Goal: Task Accomplishment & Management: Manage account settings

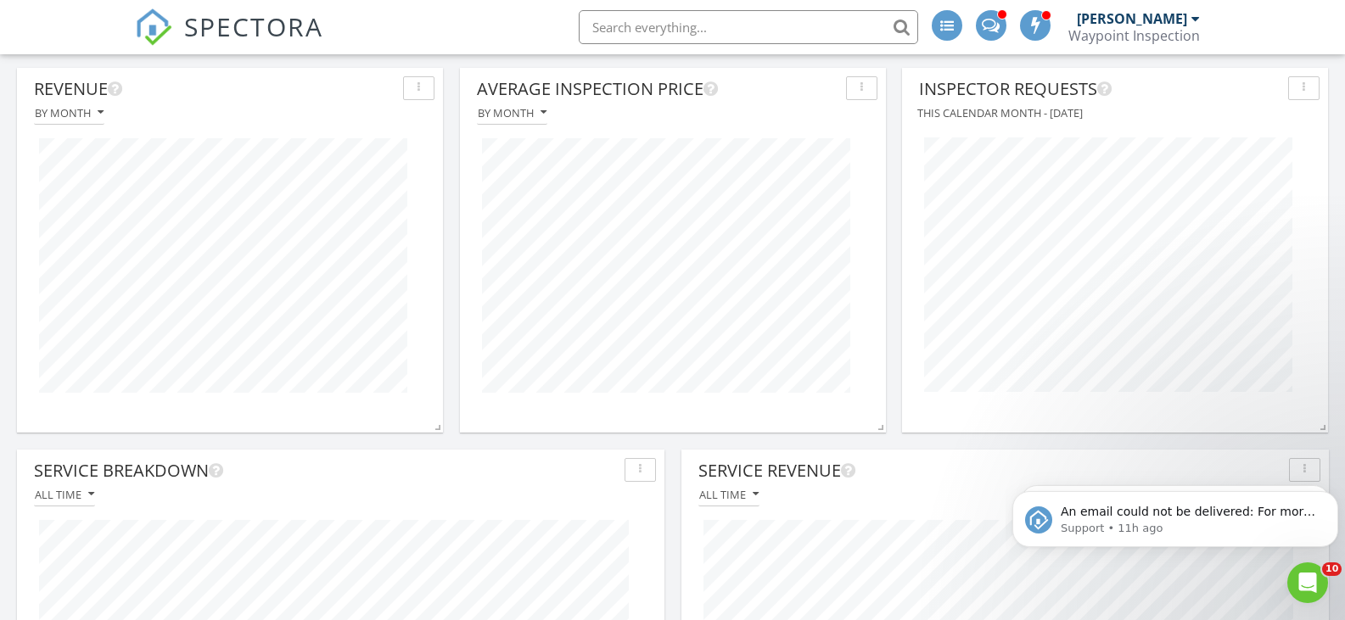
scroll to position [594, 0]
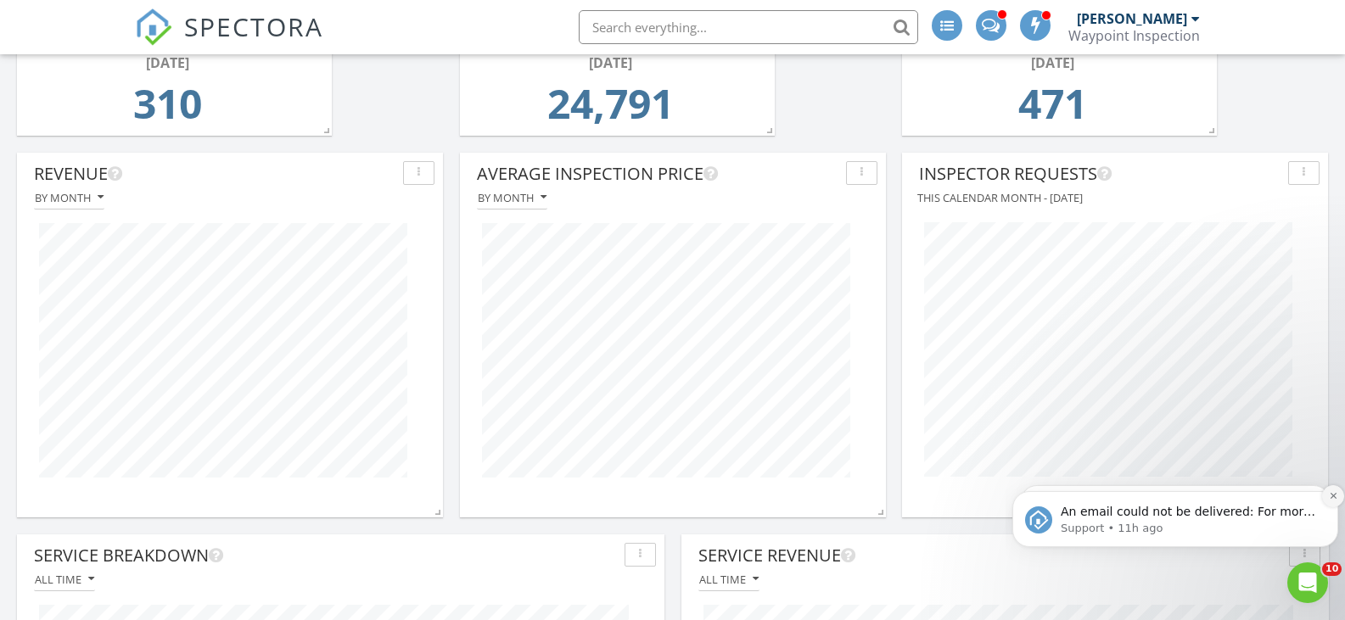
click at [1332, 497] on icon "Dismiss notification" at bounding box center [1333, 496] width 6 height 6
click at [1333, 498] on icon "Dismiss notification" at bounding box center [1333, 495] width 9 height 9
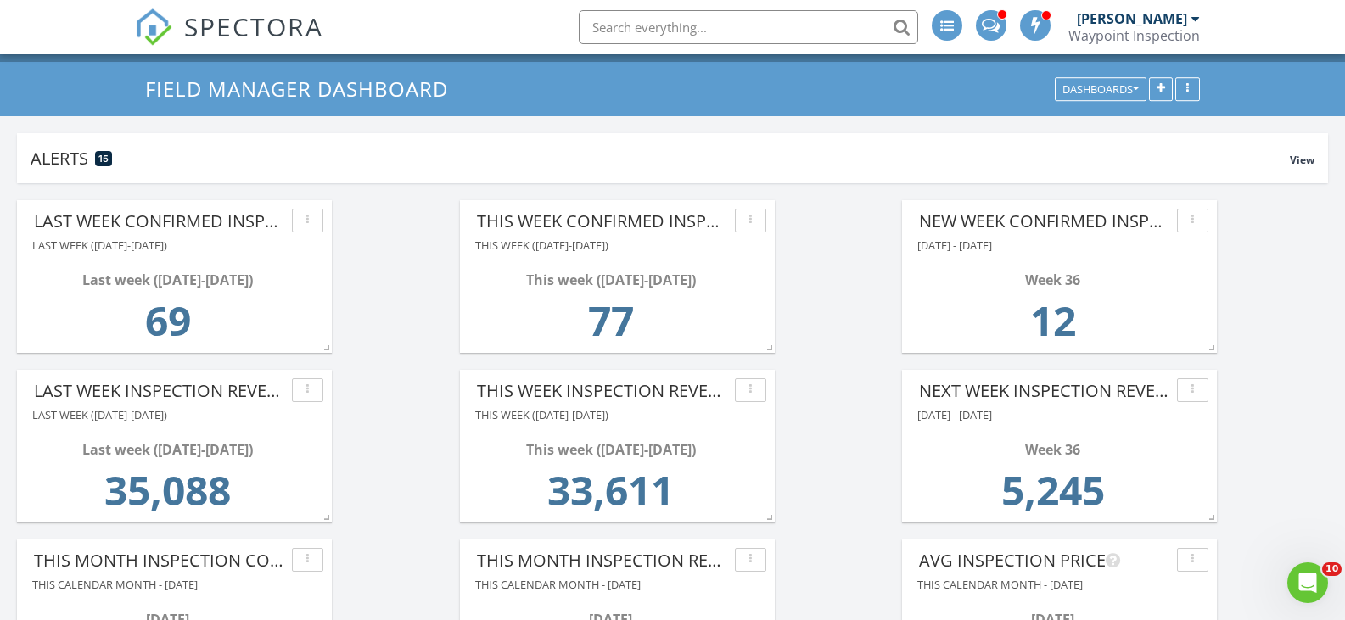
scroll to position [0, 0]
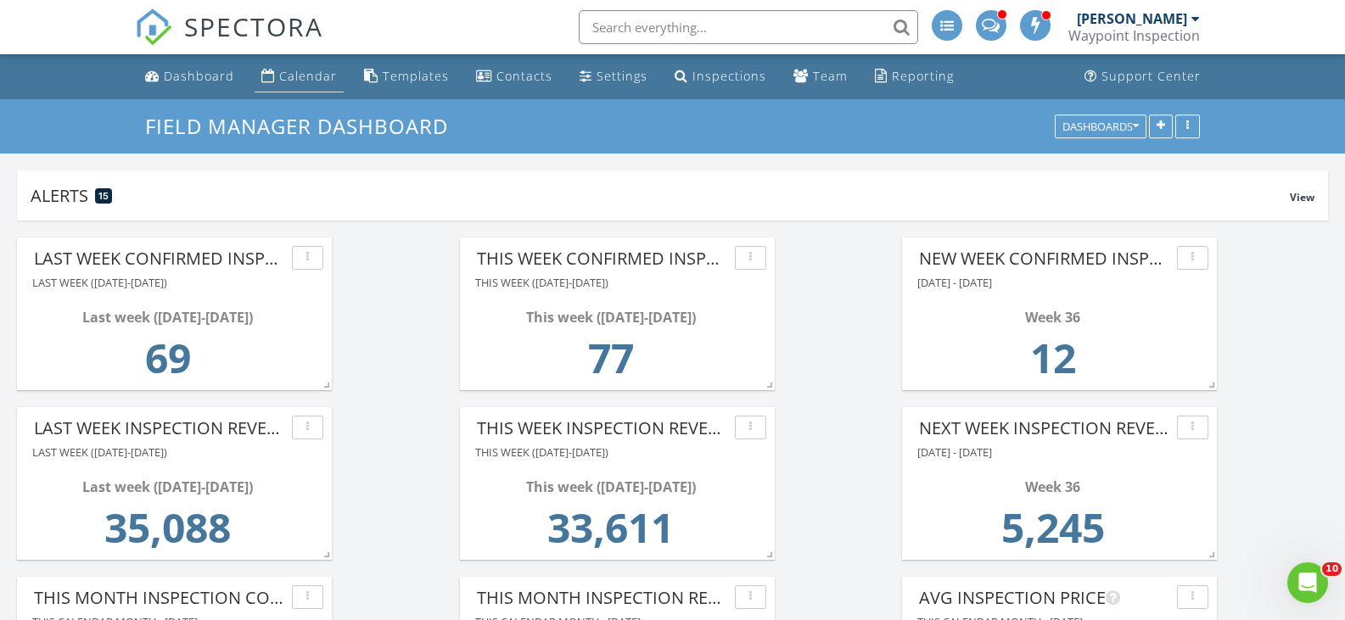
click at [319, 82] on div "Calendar" at bounding box center [308, 76] width 58 height 16
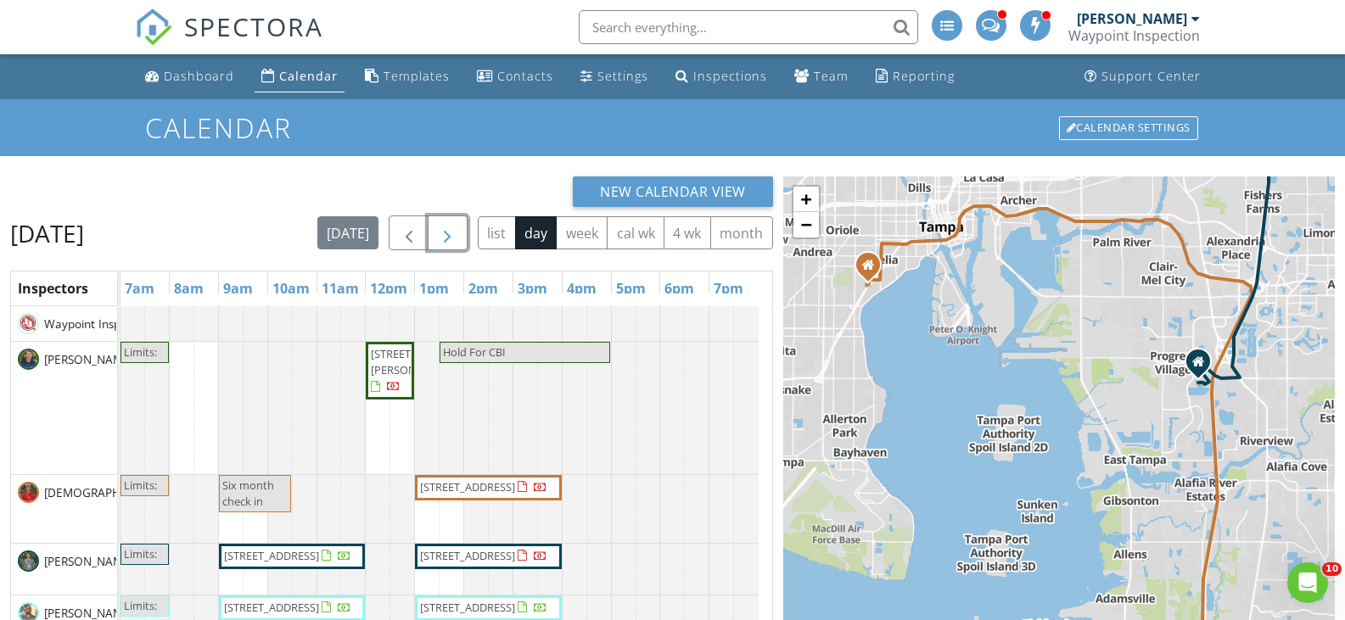
click at [446, 227] on span "button" at bounding box center [447, 233] width 20 height 20
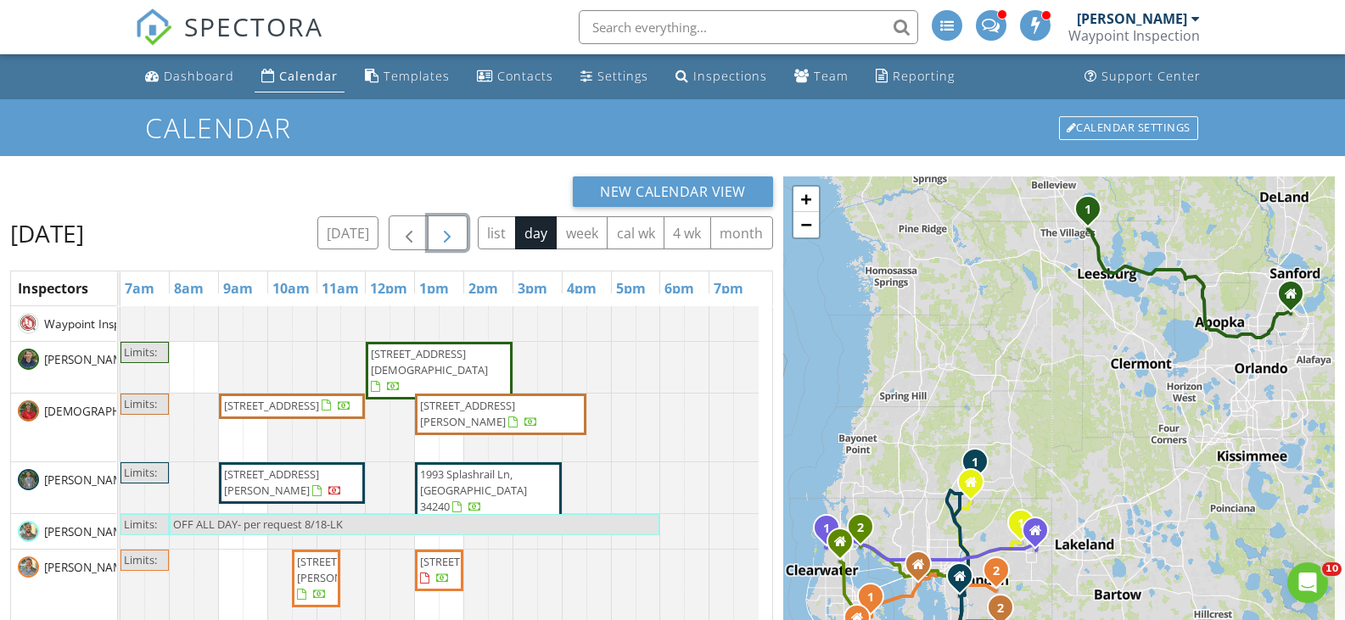
click at [451, 233] on span "button" at bounding box center [447, 233] width 20 height 20
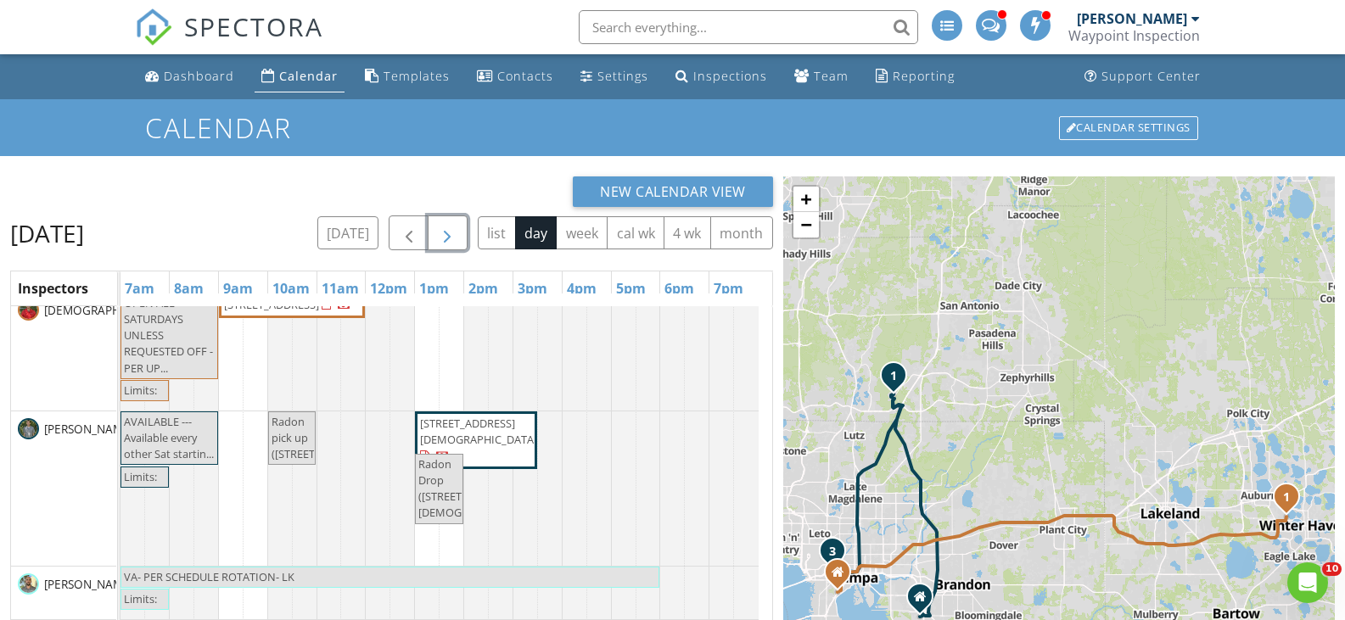
scroll to position [41, 0]
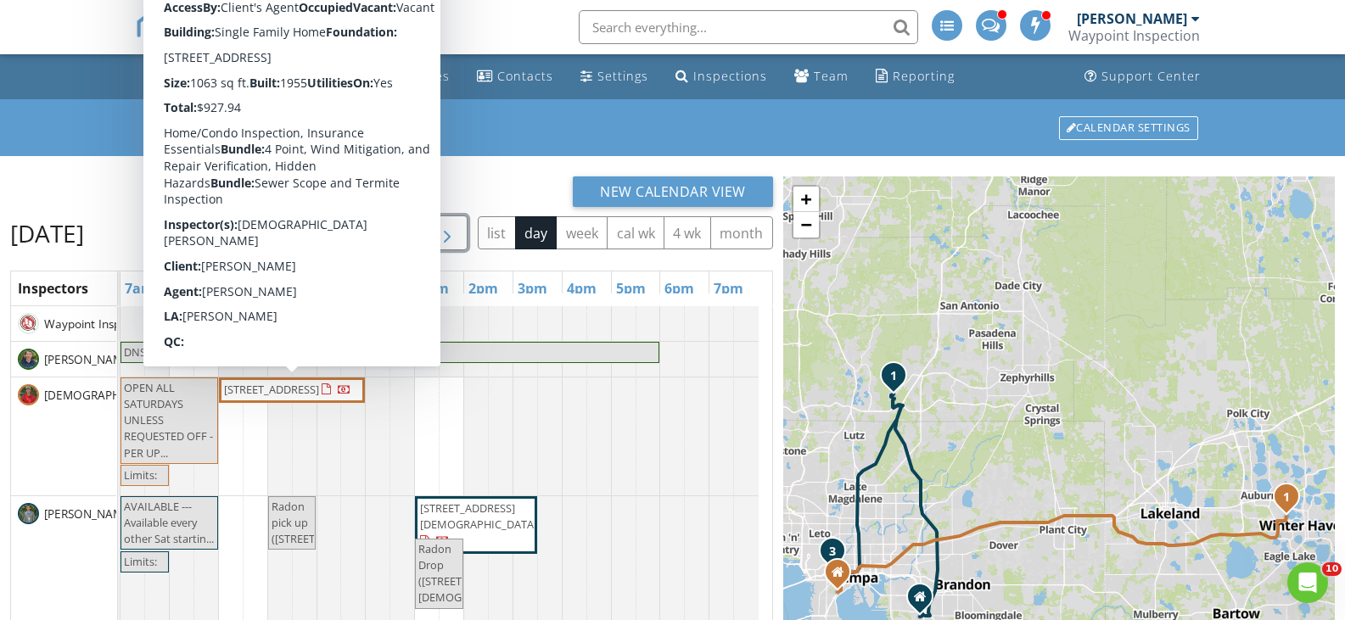
click at [273, 391] on span "[STREET_ADDRESS]" at bounding box center [271, 389] width 95 height 15
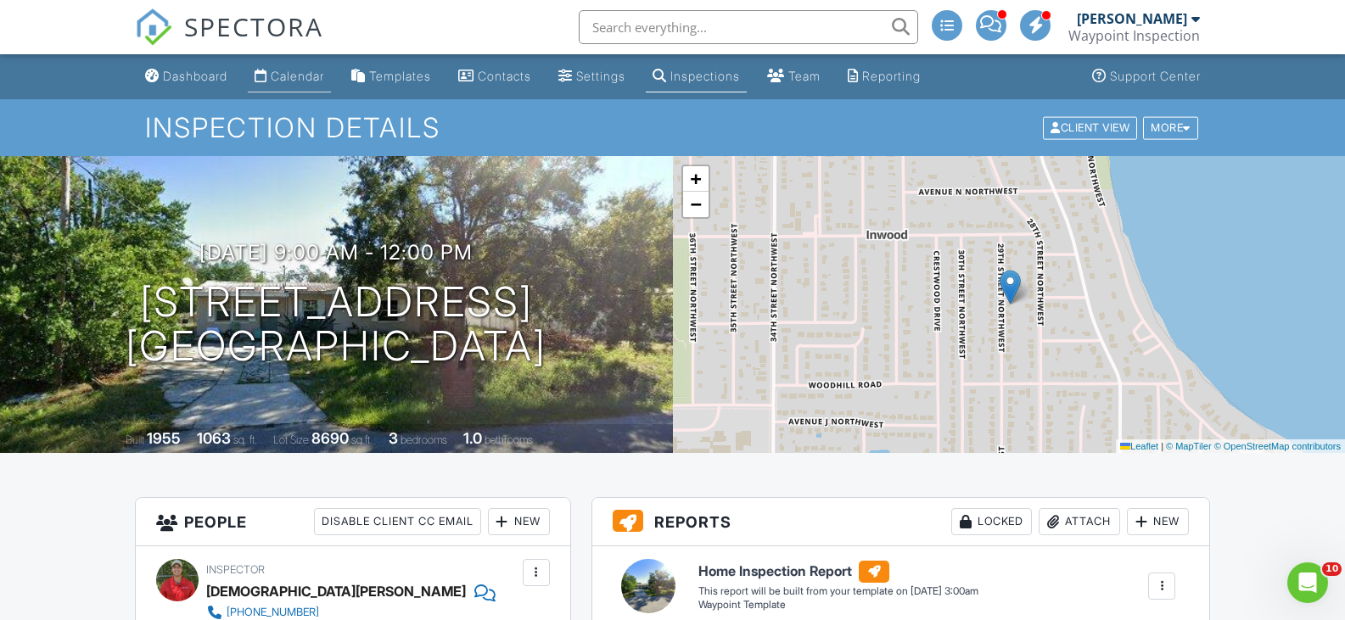
click at [288, 76] on div "Calendar" at bounding box center [297, 76] width 53 height 14
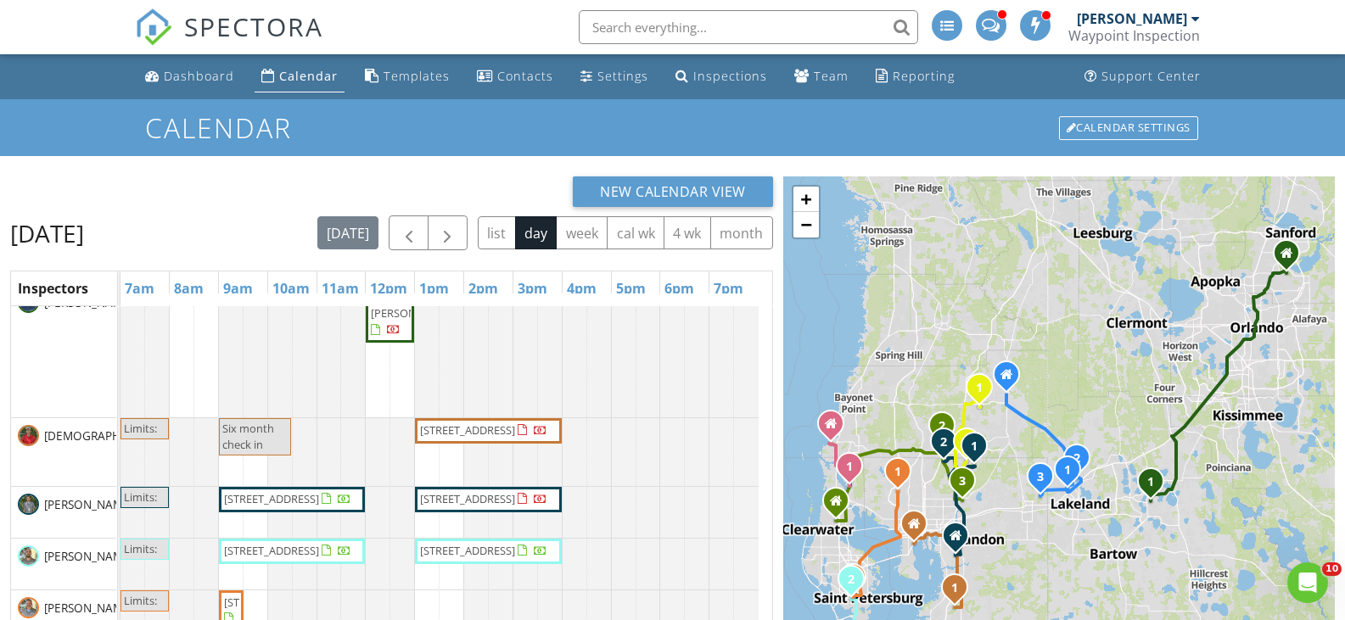
scroll to position [85, 0]
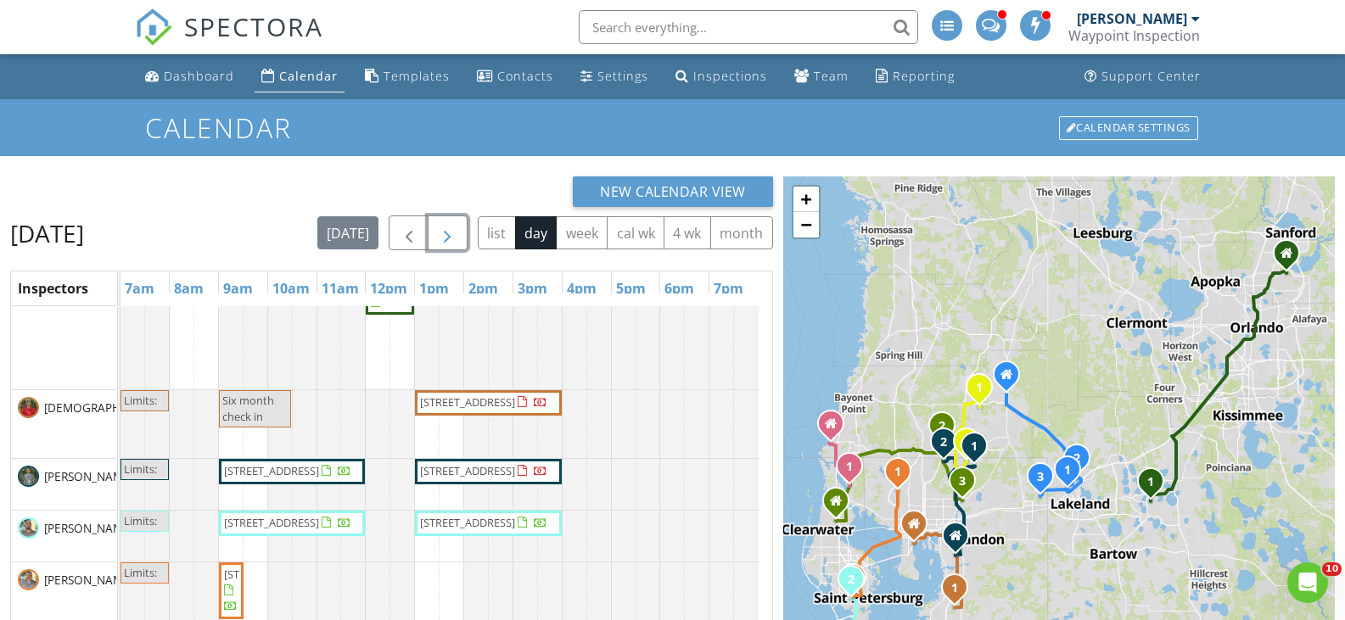
click at [451, 237] on span "button" at bounding box center [447, 233] width 20 height 20
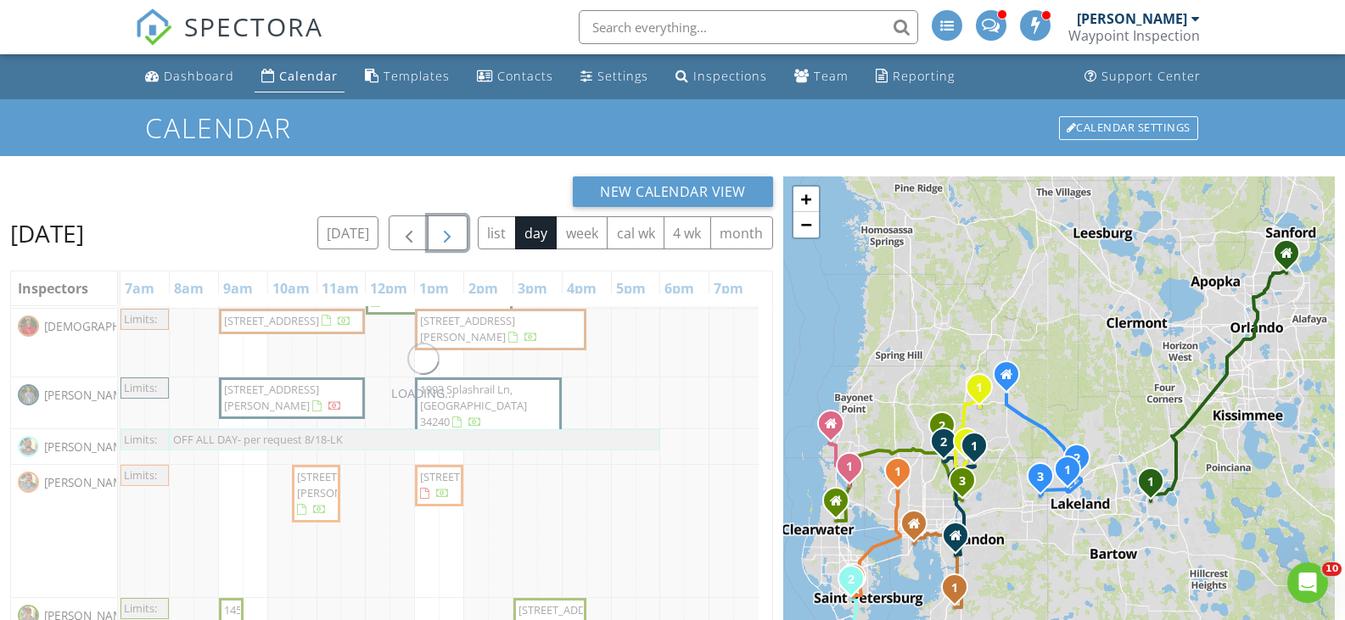
click at [451, 237] on span "button" at bounding box center [447, 233] width 20 height 20
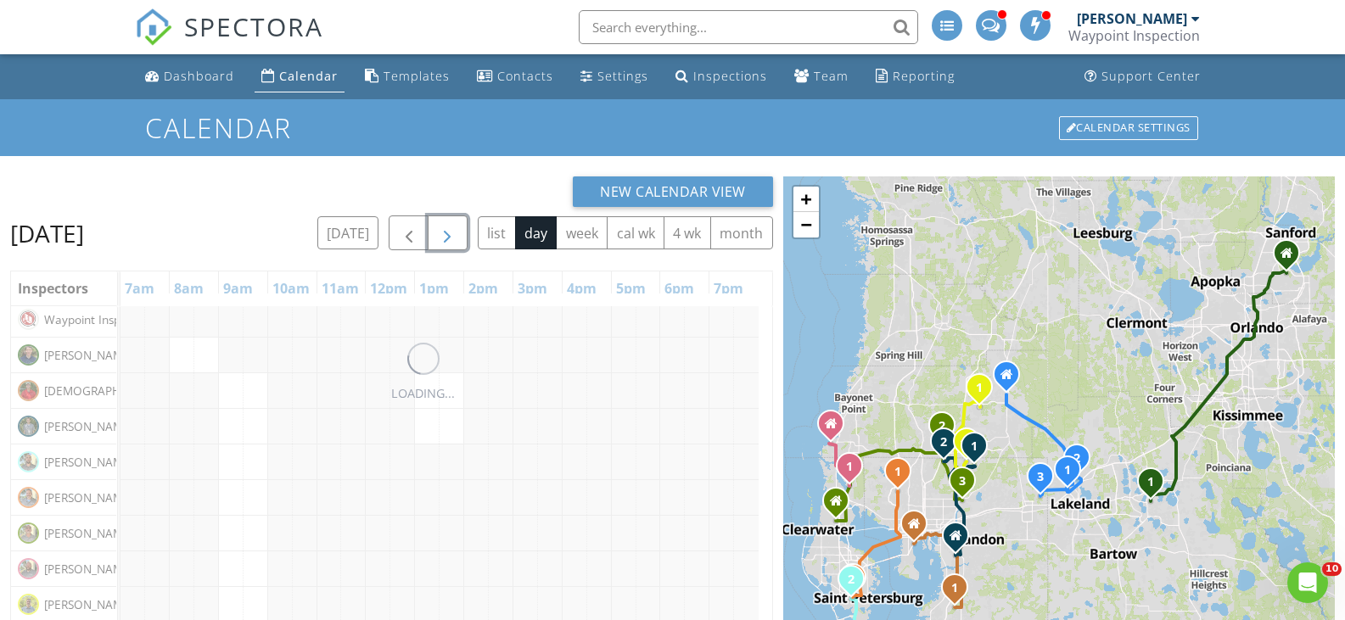
scroll to position [85, 0]
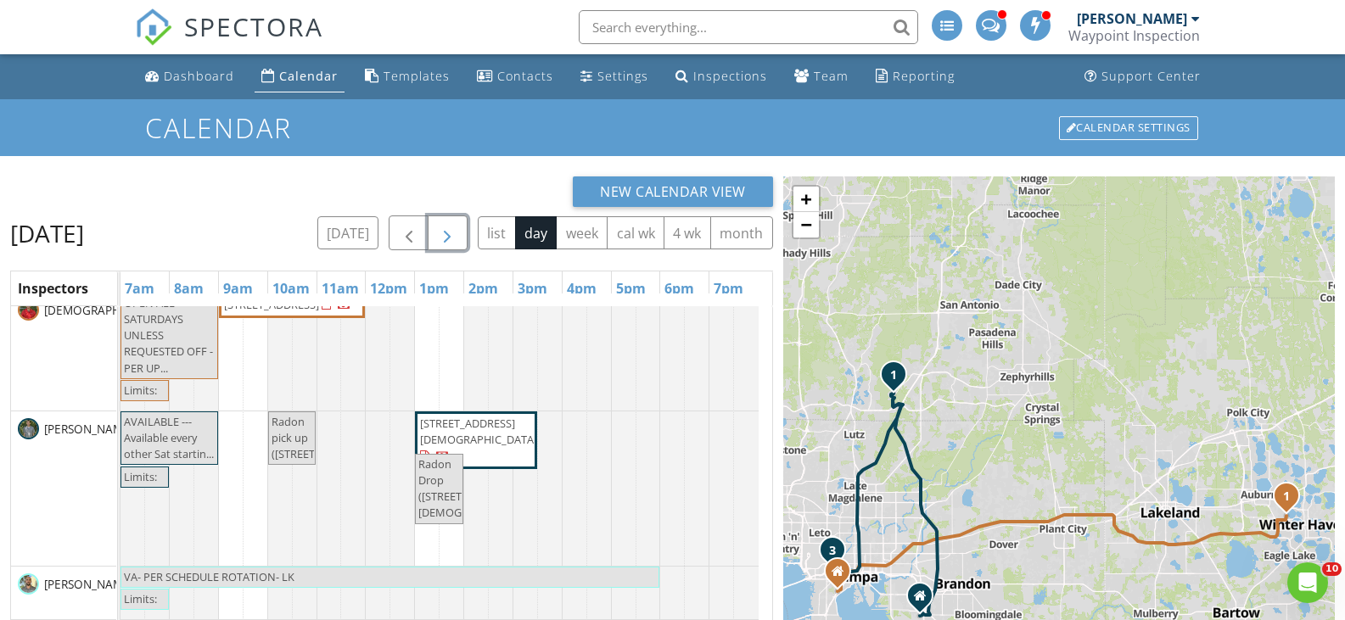
click at [459, 234] on button "button" at bounding box center [448, 233] width 40 height 35
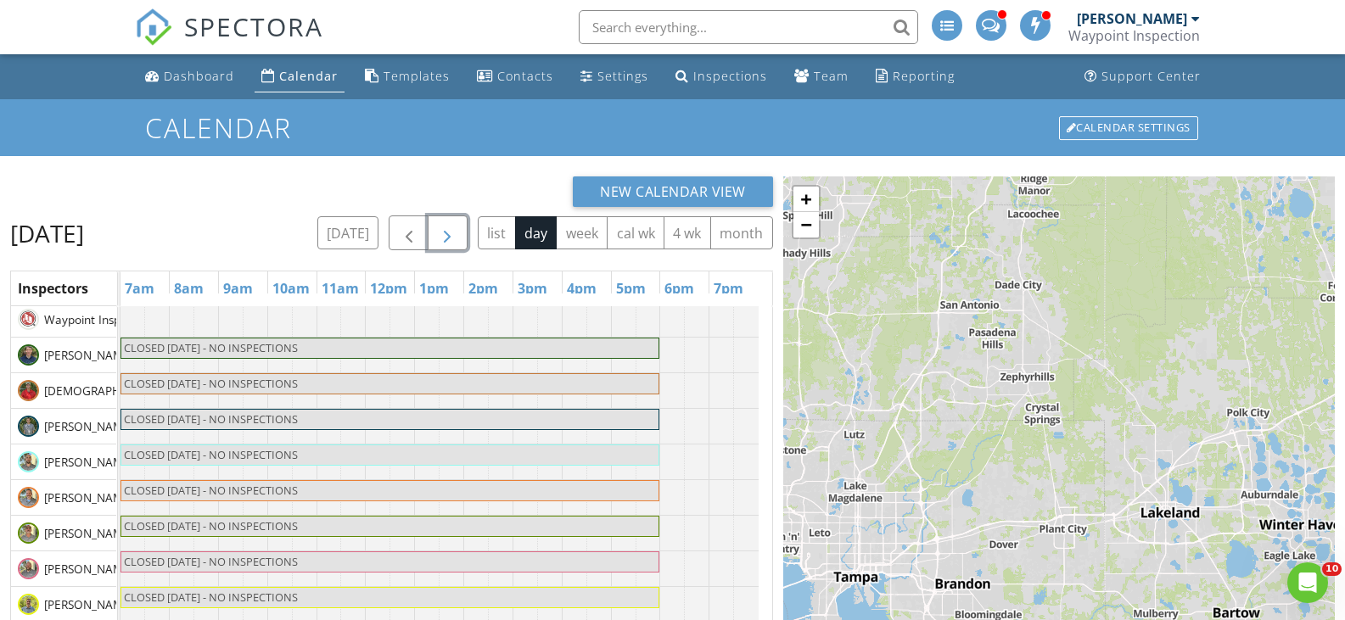
click at [459, 234] on button "button" at bounding box center [448, 233] width 40 height 35
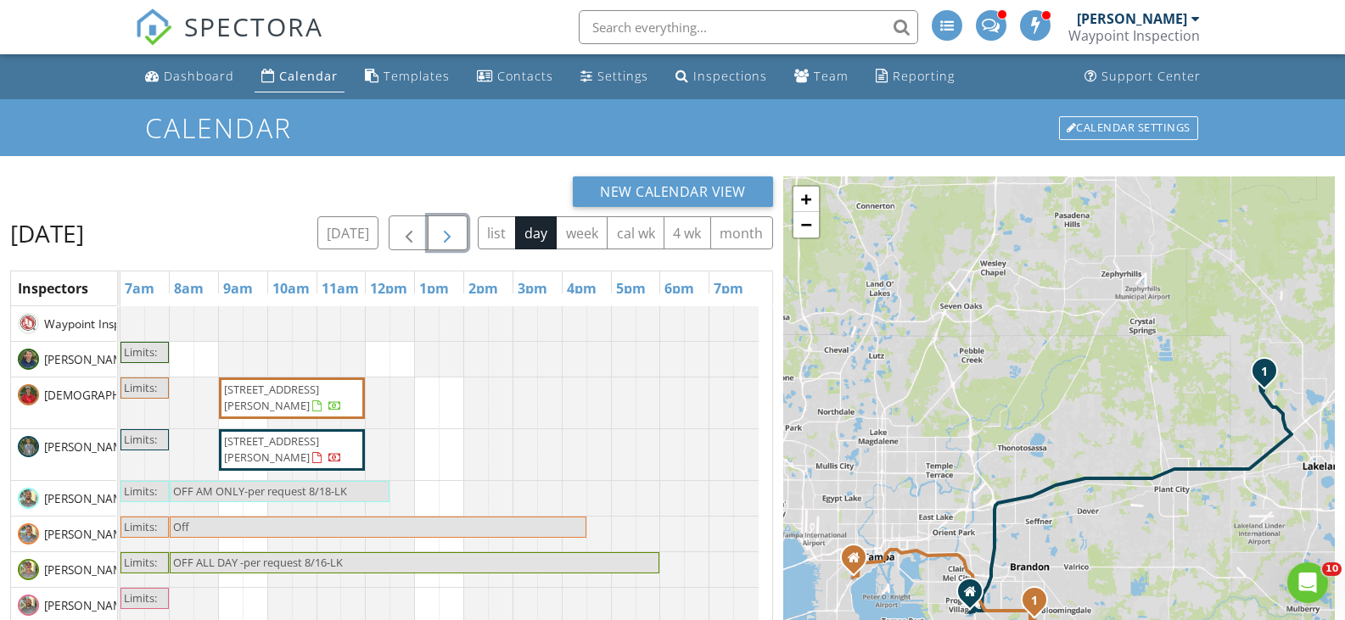
scroll to position [36, 0]
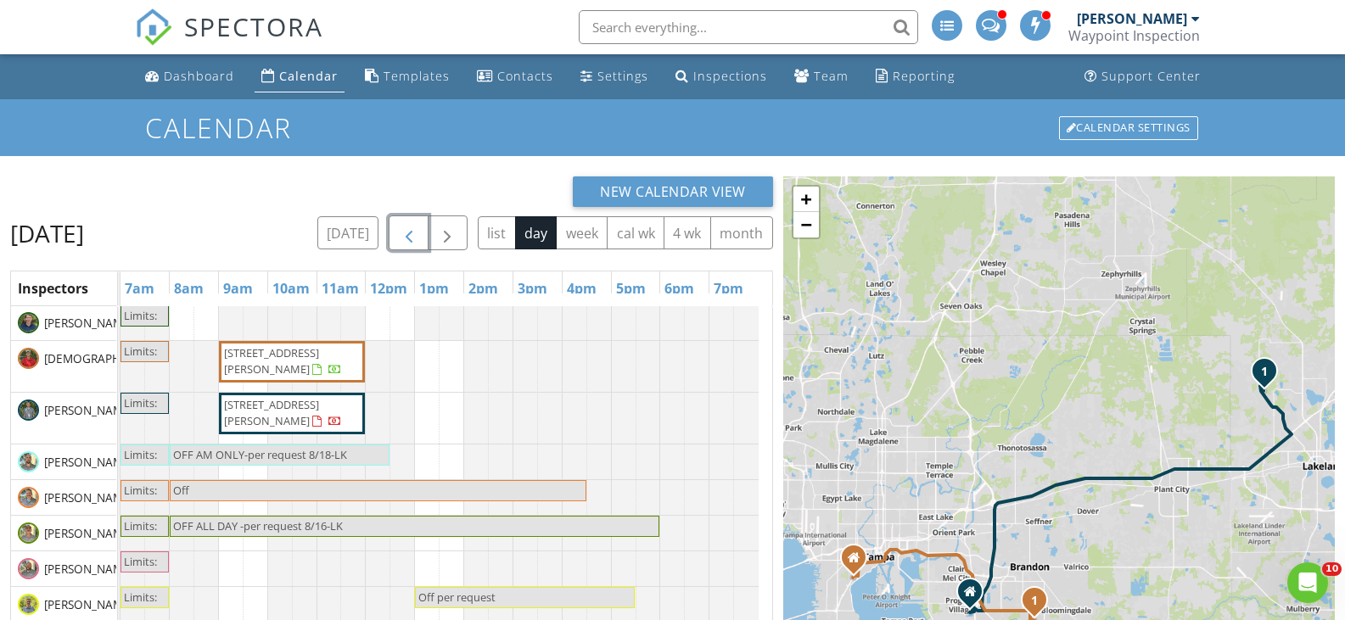
click at [412, 229] on span "button" at bounding box center [409, 233] width 20 height 20
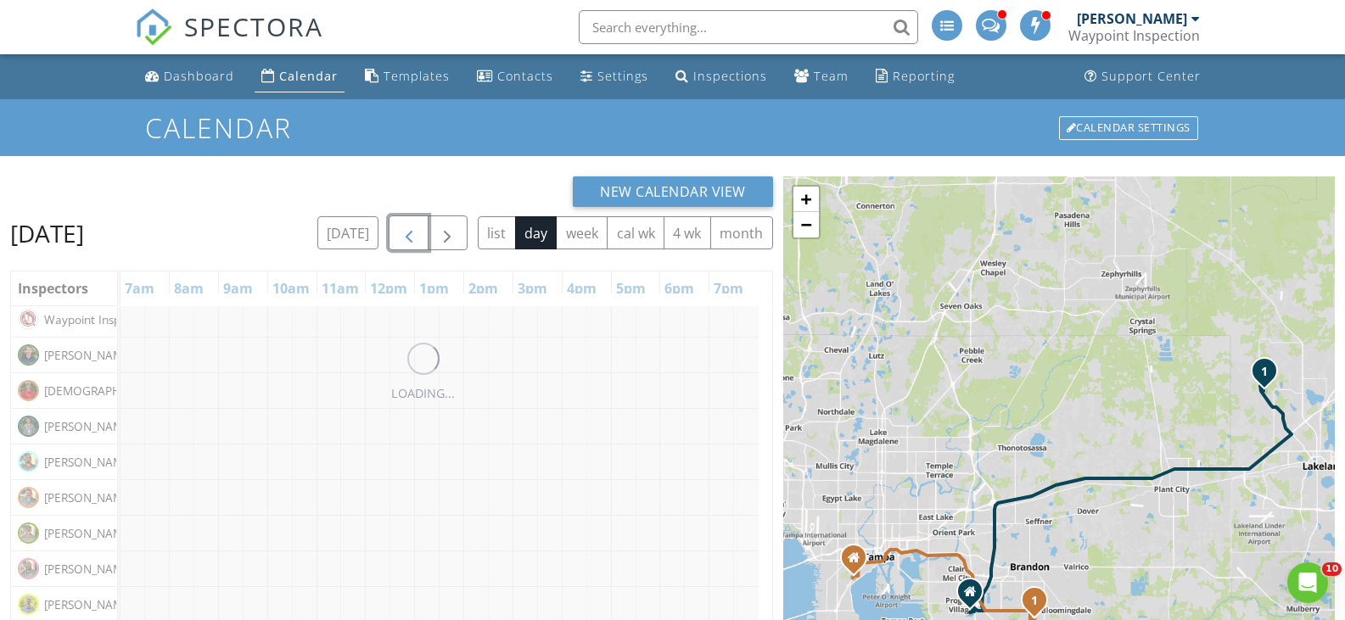
scroll to position [4, 0]
click at [412, 229] on span "button" at bounding box center [409, 233] width 20 height 20
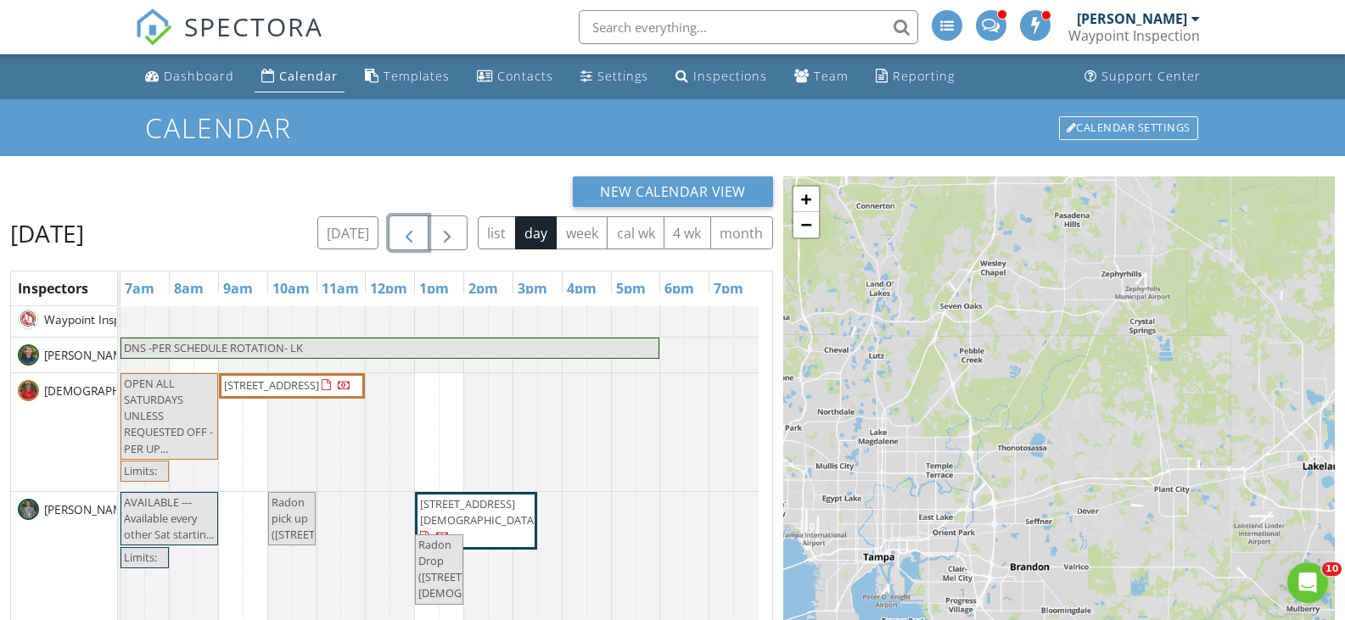
scroll to position [36, 0]
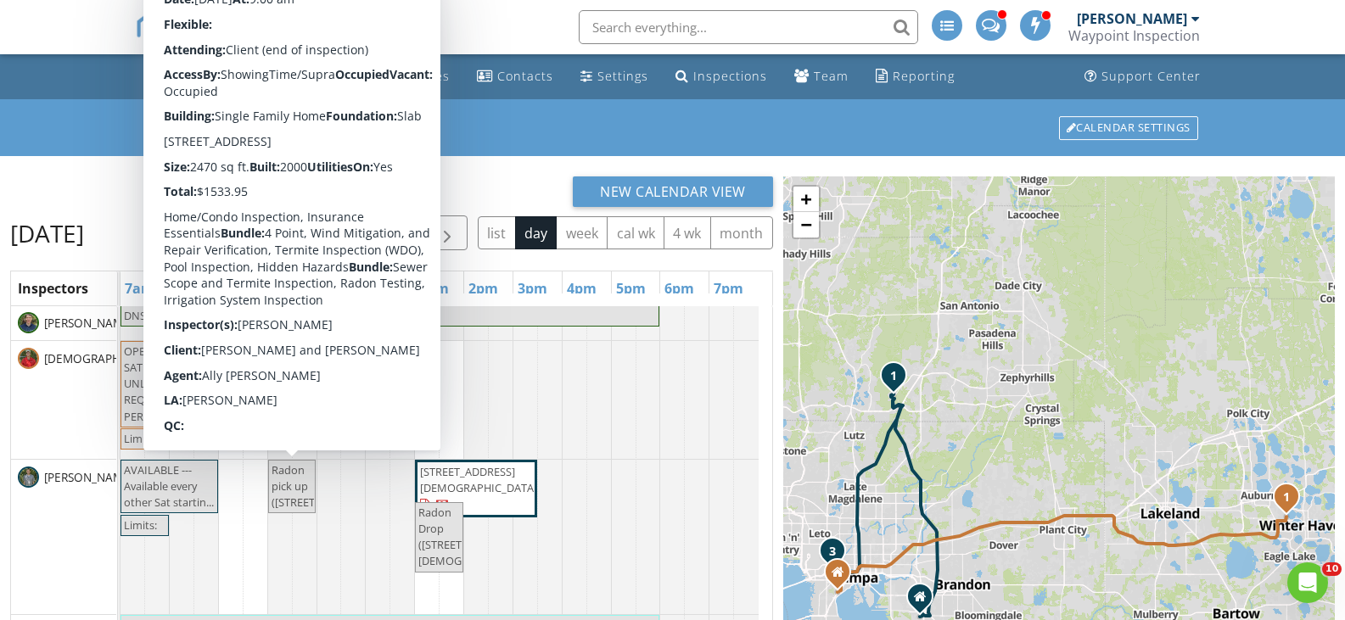
click at [289, 486] on span "Radon pick up ([STREET_ADDRESS])" at bounding box center [323, 486] width 102 height 48
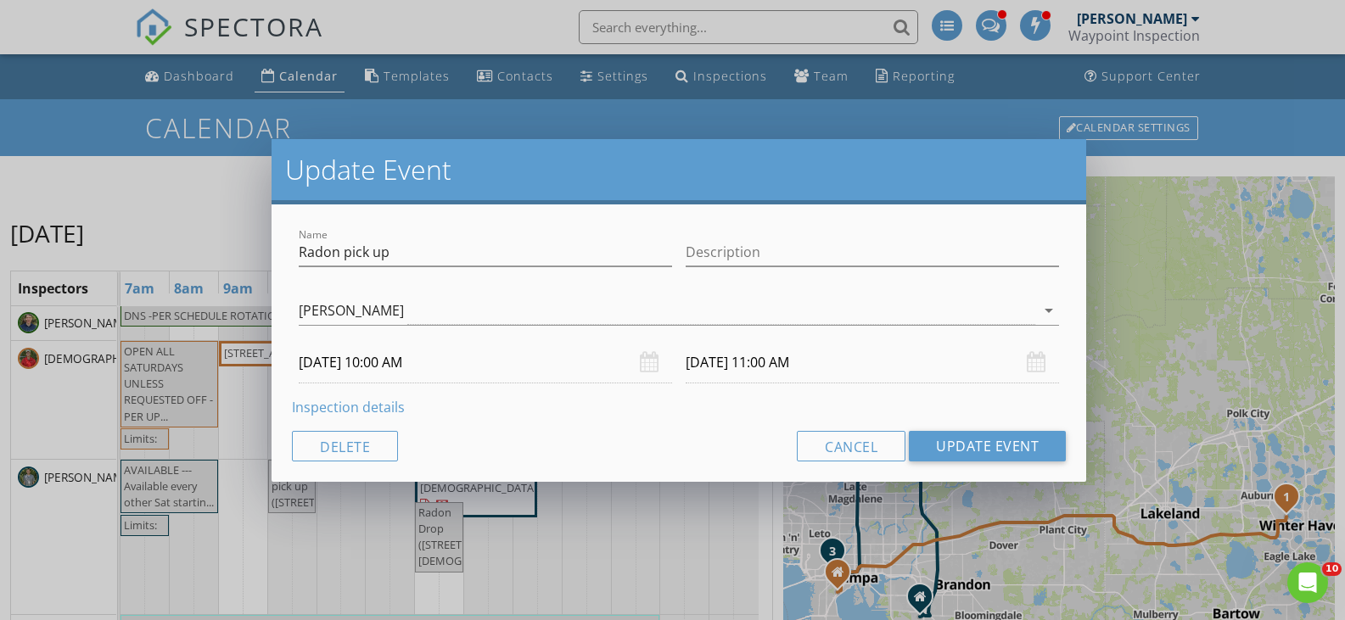
drag, startPoint x: 1039, startPoint y: 311, endPoint x: 738, endPoint y: 317, distance: 300.5
click at [1038, 311] on div "arrow_drop_down" at bounding box center [1047, 310] width 24 height 20
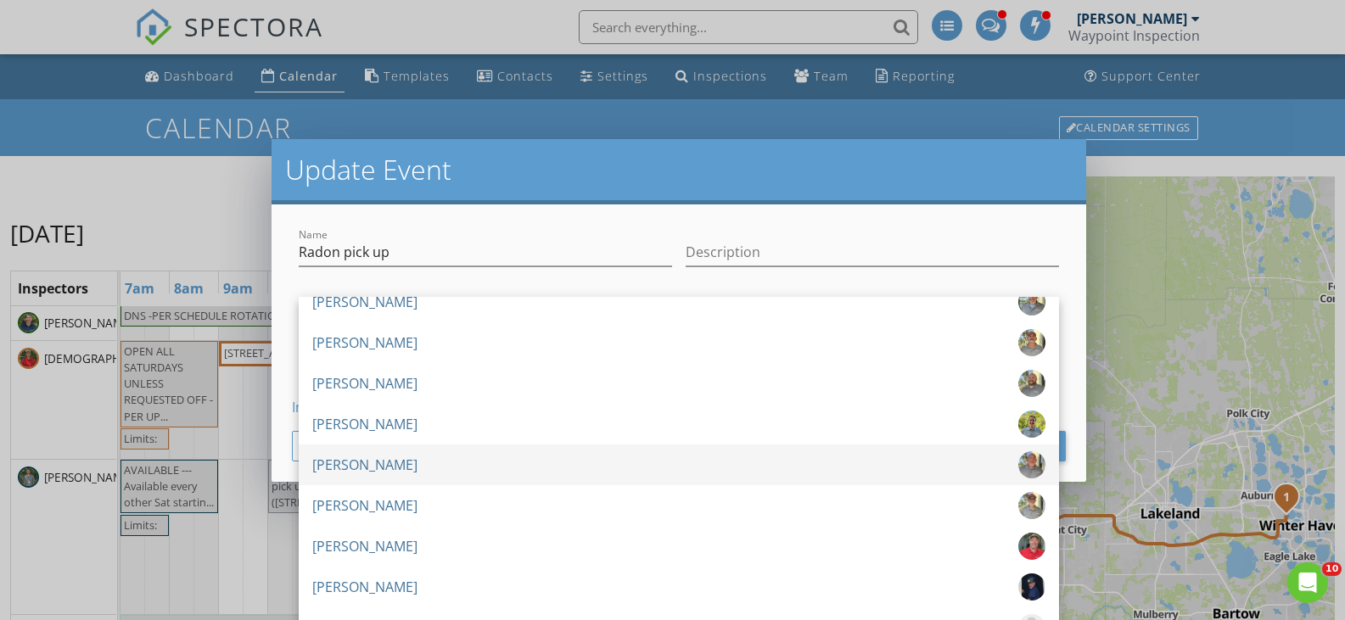
scroll to position [255, 0]
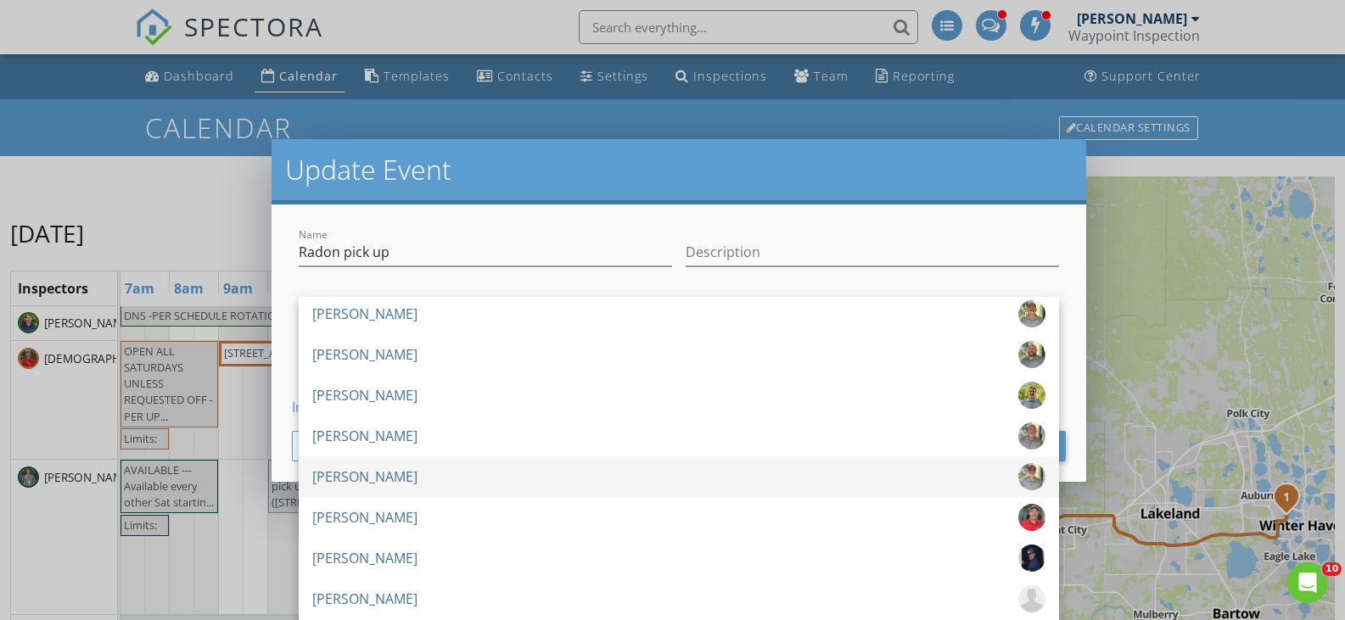
click at [416, 469] on div "[PERSON_NAME]" at bounding box center [364, 476] width 105 height 27
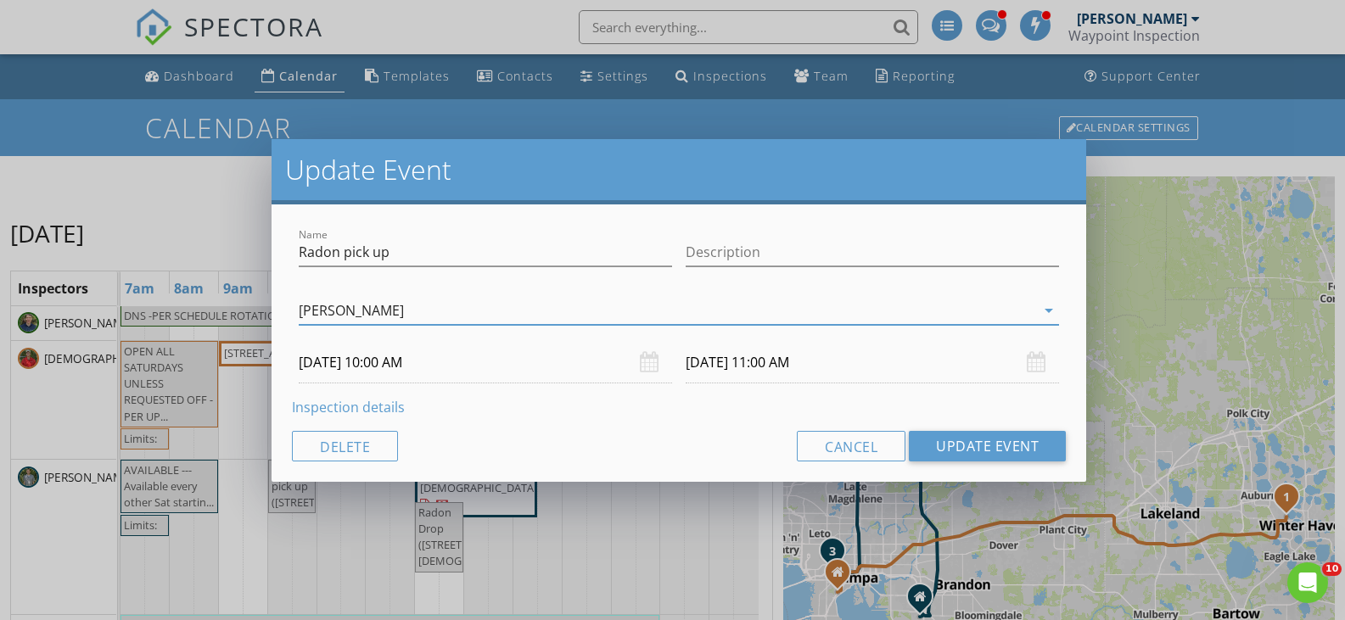
click at [325, 366] on input "[DATE] 10:00 AM" at bounding box center [485, 363] width 373 height 42
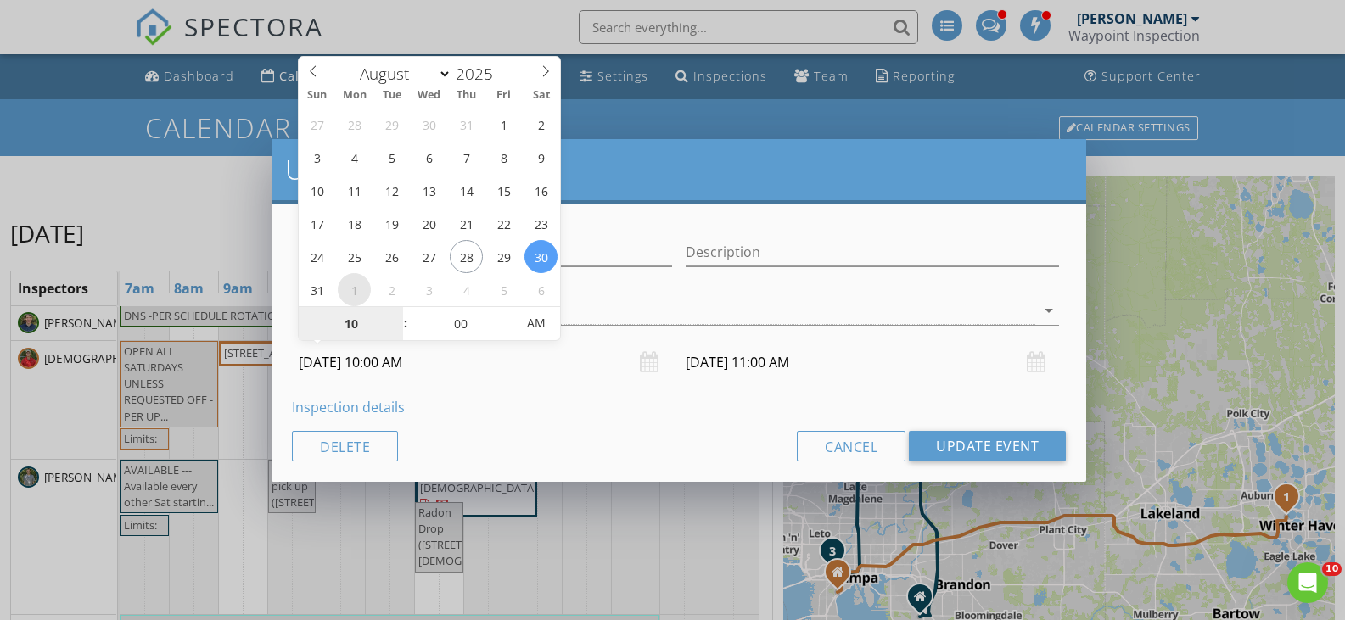
select select "8"
type input "[DATE] 10:00 AM"
type input "[DATE] 11:00 AM"
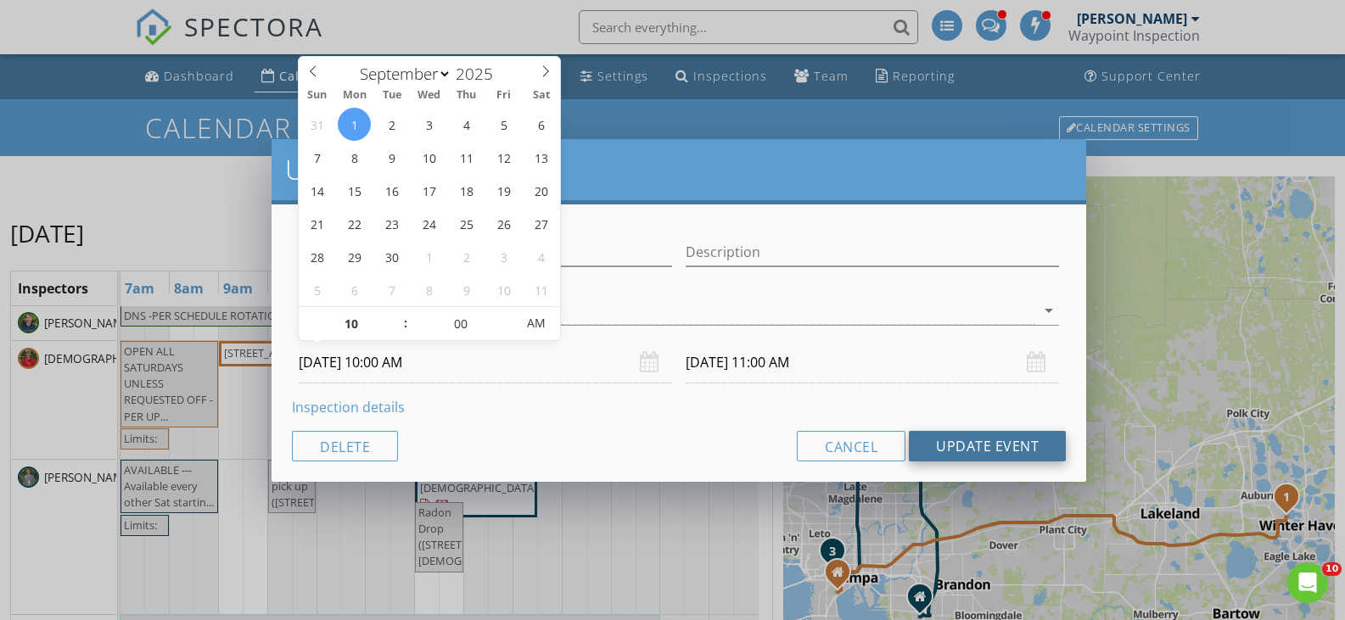
click at [957, 446] on button "Update Event" at bounding box center [987, 446] width 157 height 31
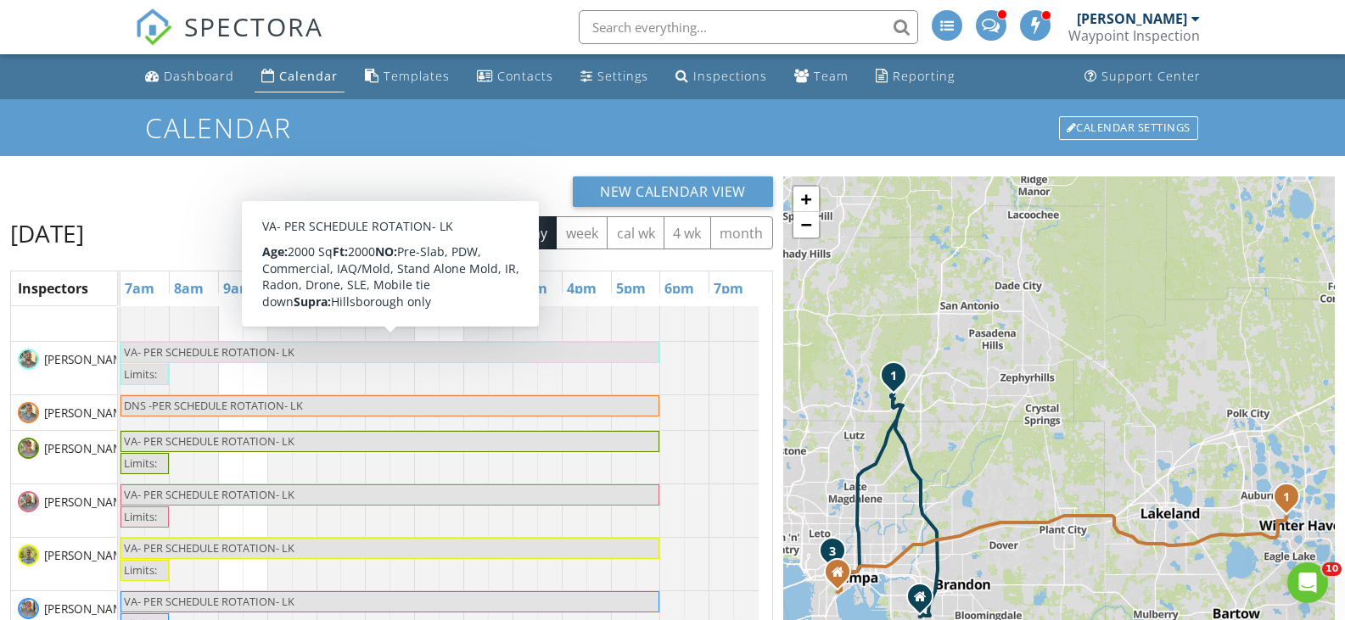
scroll to position [0, 0]
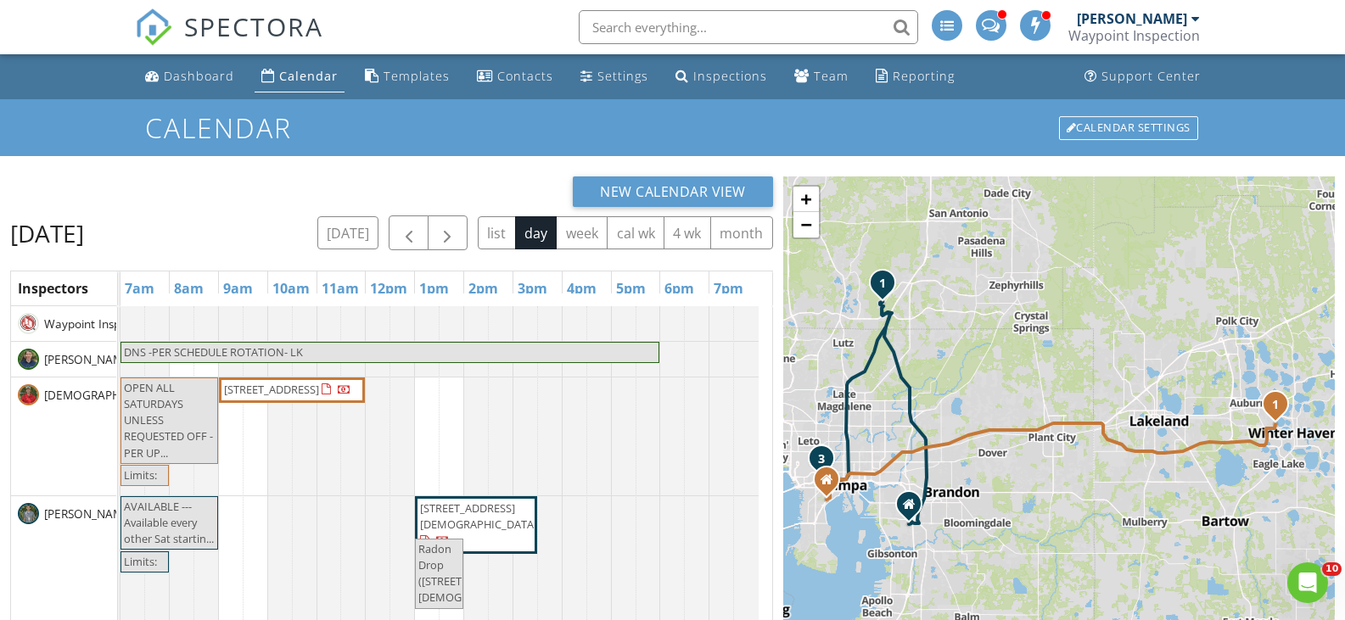
drag, startPoint x: 1045, startPoint y: 513, endPoint x: 1033, endPoint y: 416, distance: 97.5
click at [1034, 417] on div "1 1 2 3 + − I 4, [GEOGRAPHIC_DATA] 82.9 km, 1 h 9 min Head north 40 m Turn righ…" at bounding box center [1059, 506] width 552 height 659
click at [410, 230] on span "button" at bounding box center [409, 233] width 20 height 20
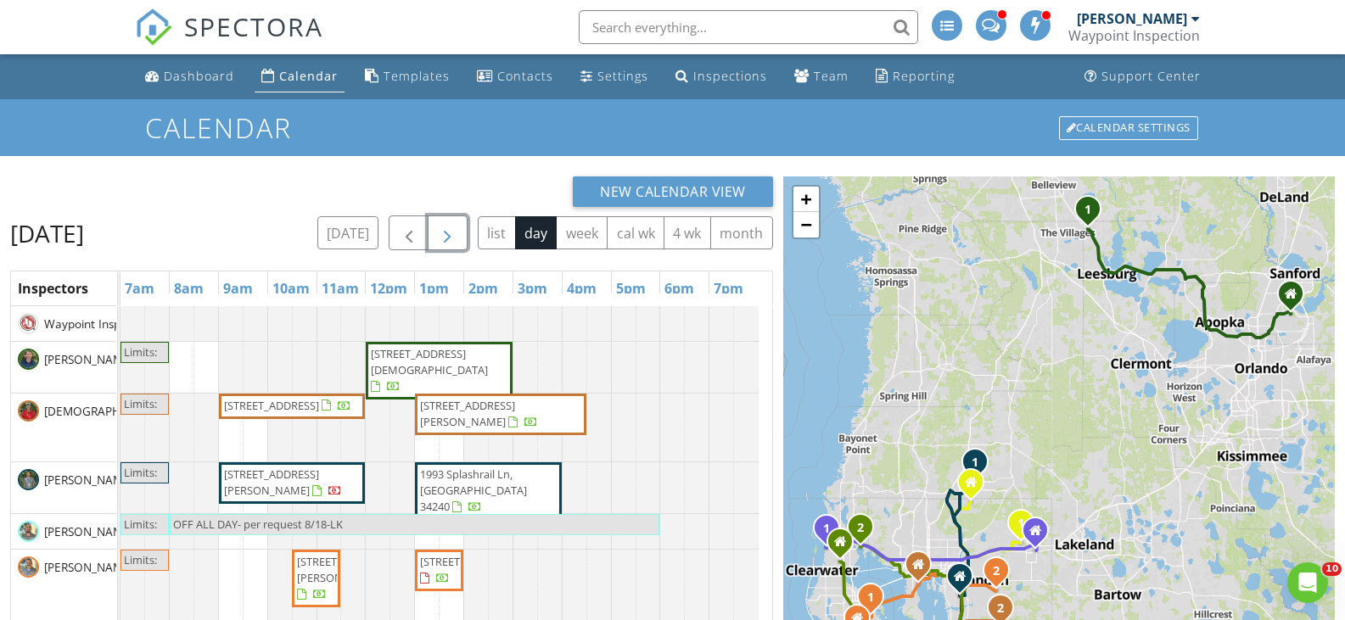
click at [448, 233] on span "button" at bounding box center [447, 233] width 20 height 20
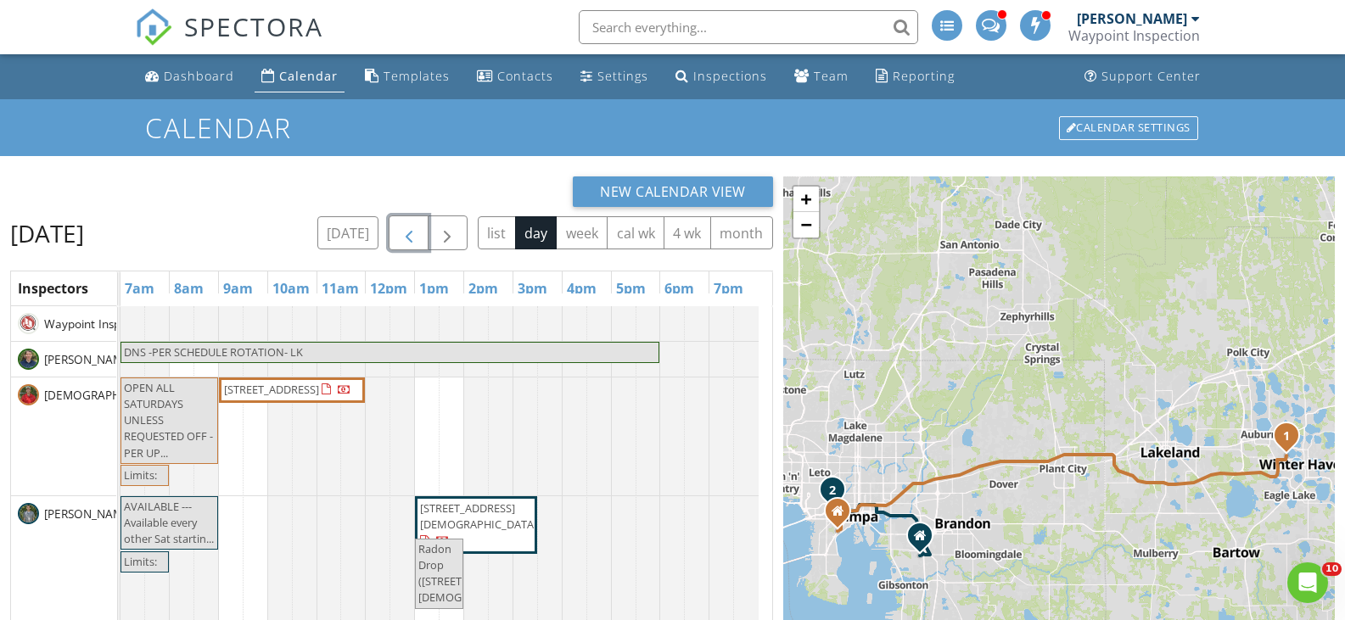
click at [417, 233] on span "button" at bounding box center [409, 233] width 20 height 20
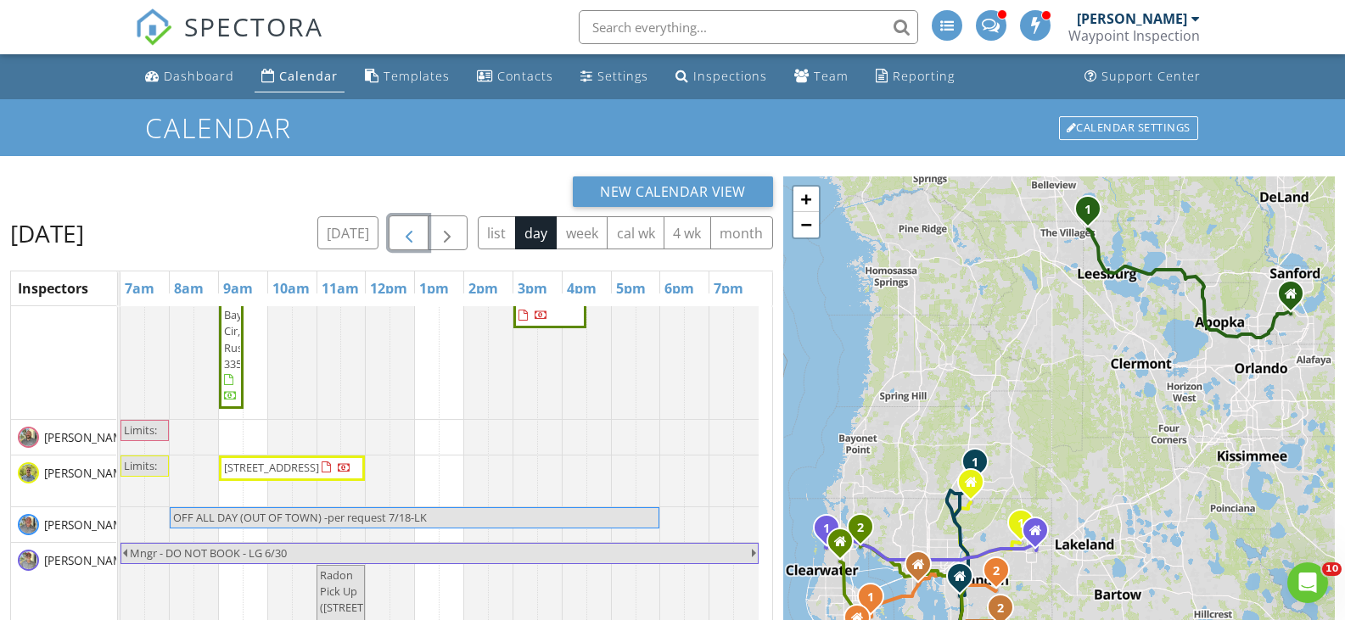
click at [407, 236] on span "button" at bounding box center [409, 233] width 20 height 20
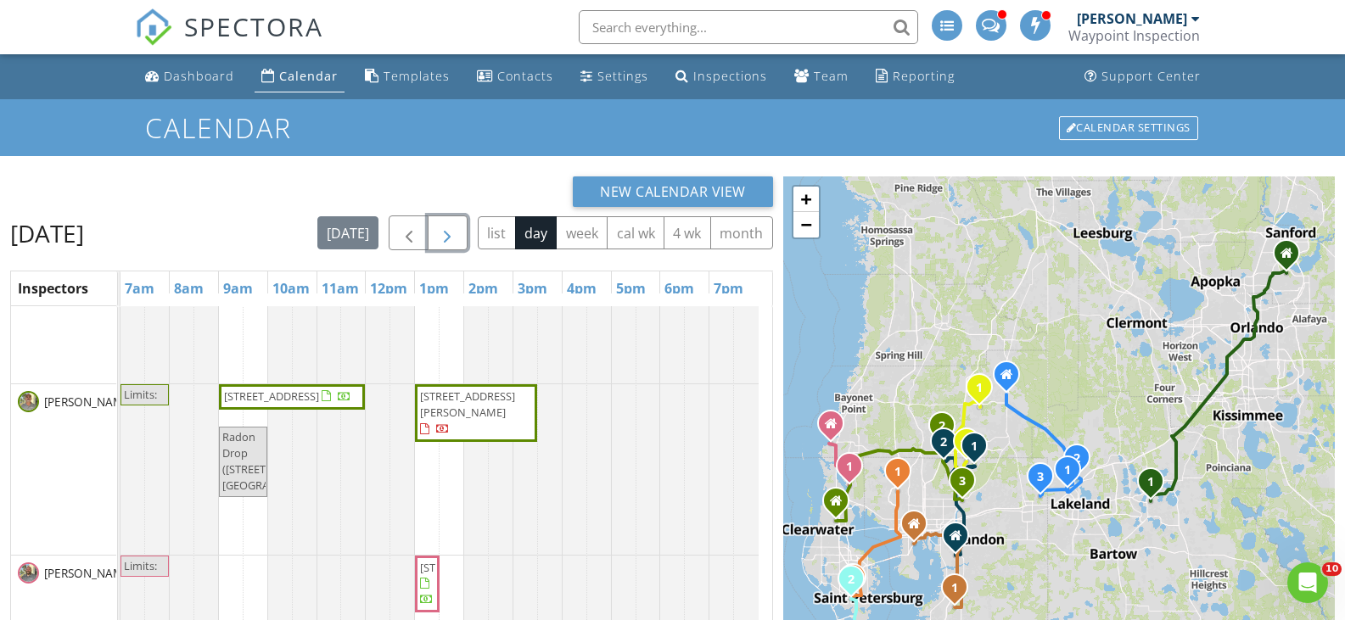
click at [446, 230] on span "button" at bounding box center [447, 233] width 20 height 20
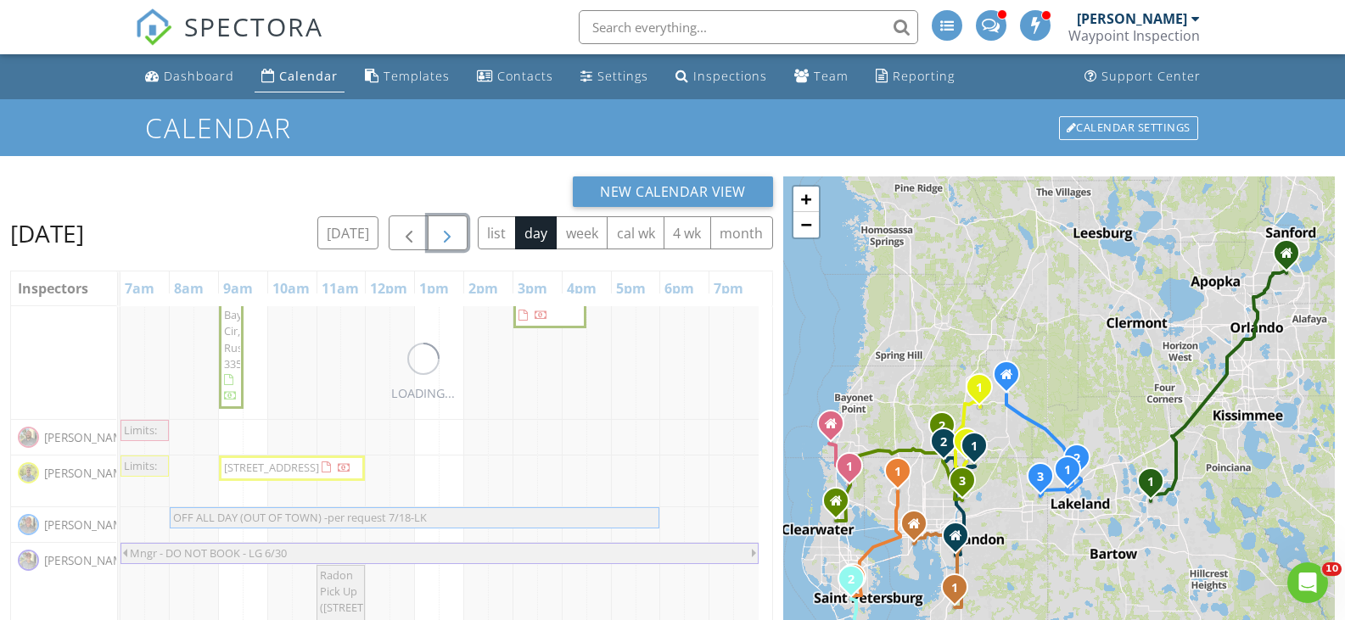
click at [447, 230] on span "button" at bounding box center [447, 233] width 20 height 20
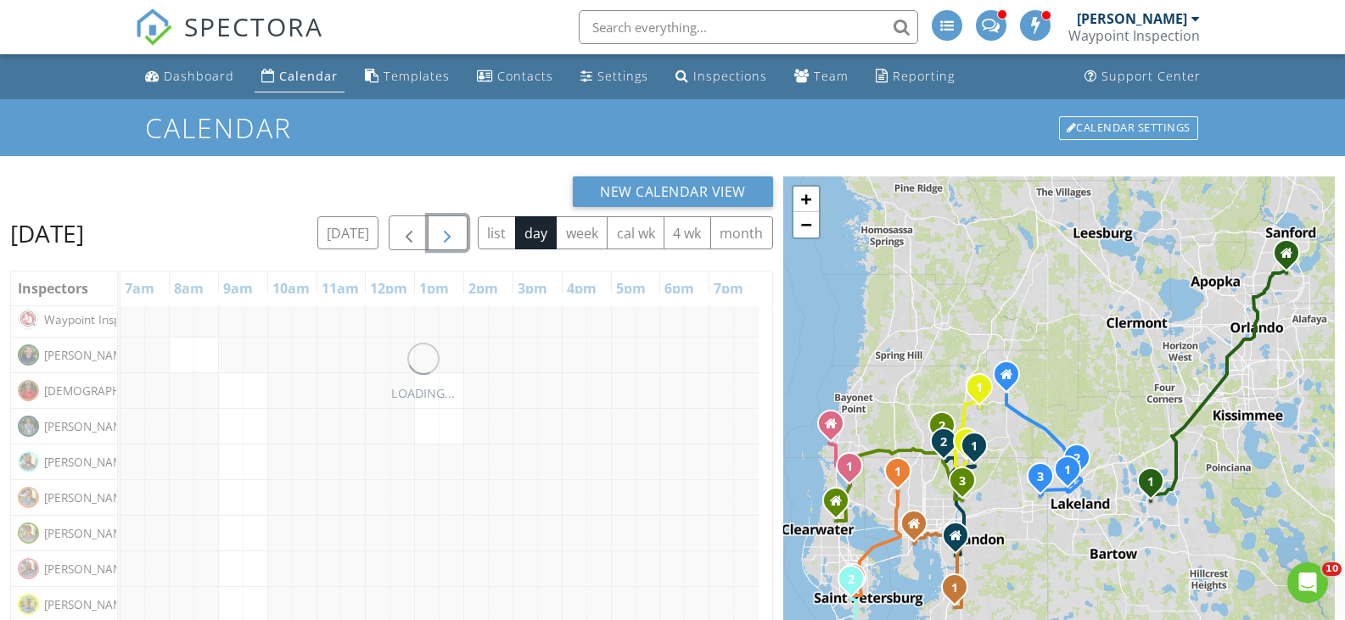
scroll to position [314, 0]
click at [447, 230] on span "button" at bounding box center [447, 233] width 20 height 20
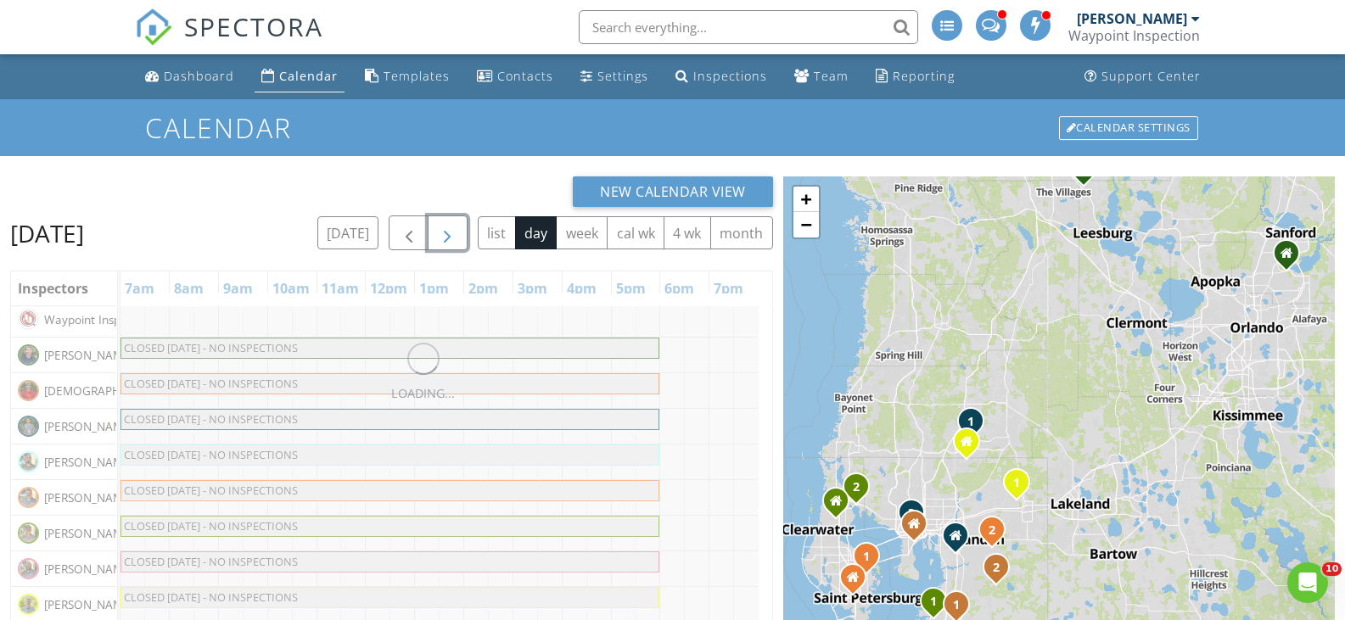
scroll to position [4, 0]
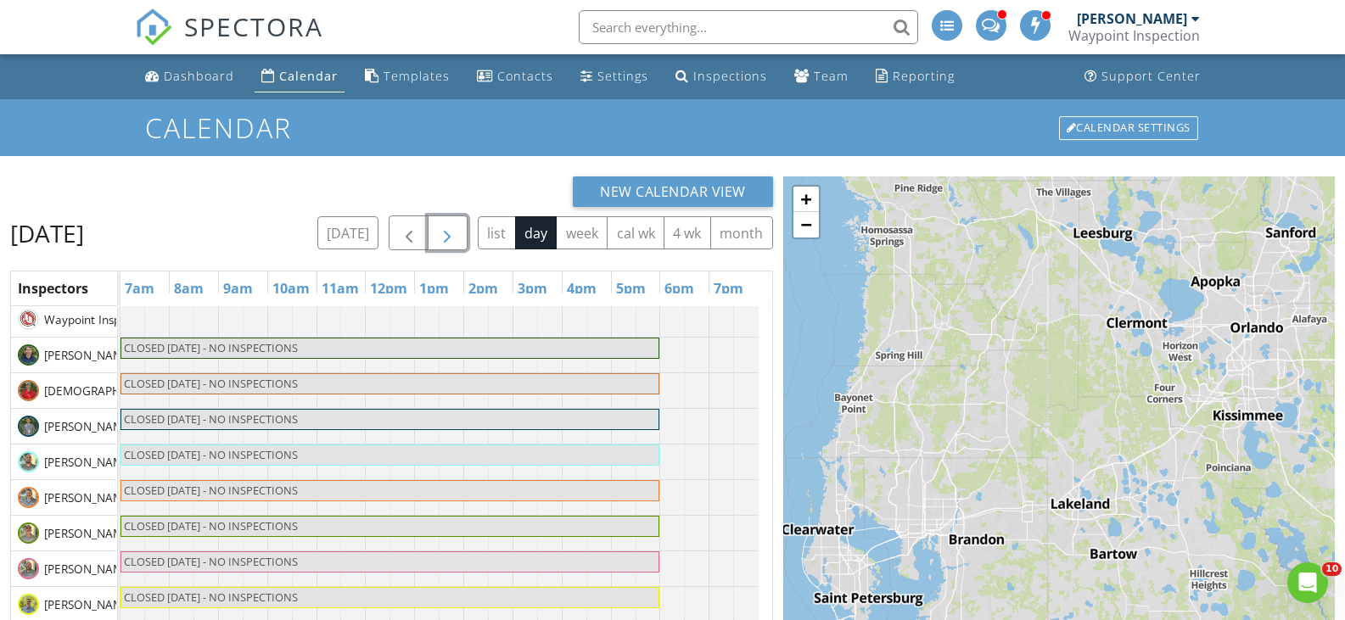
click at [447, 230] on span "button" at bounding box center [447, 233] width 20 height 20
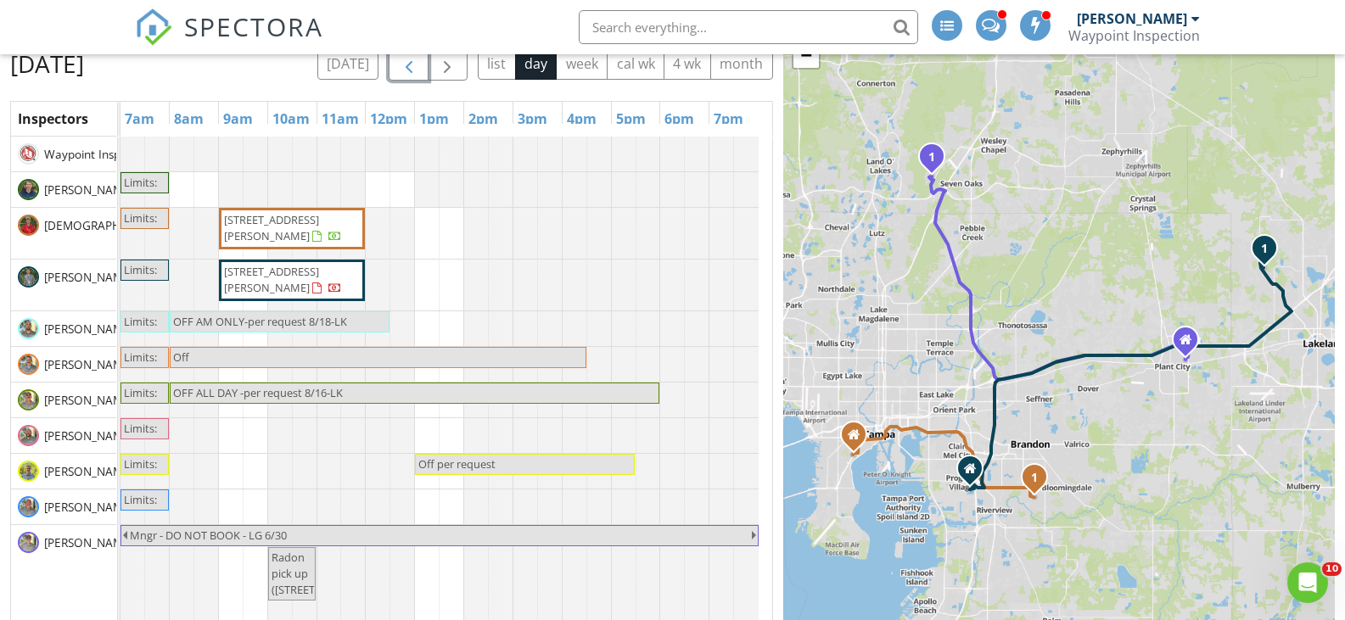
click at [411, 64] on span "button" at bounding box center [409, 63] width 20 height 20
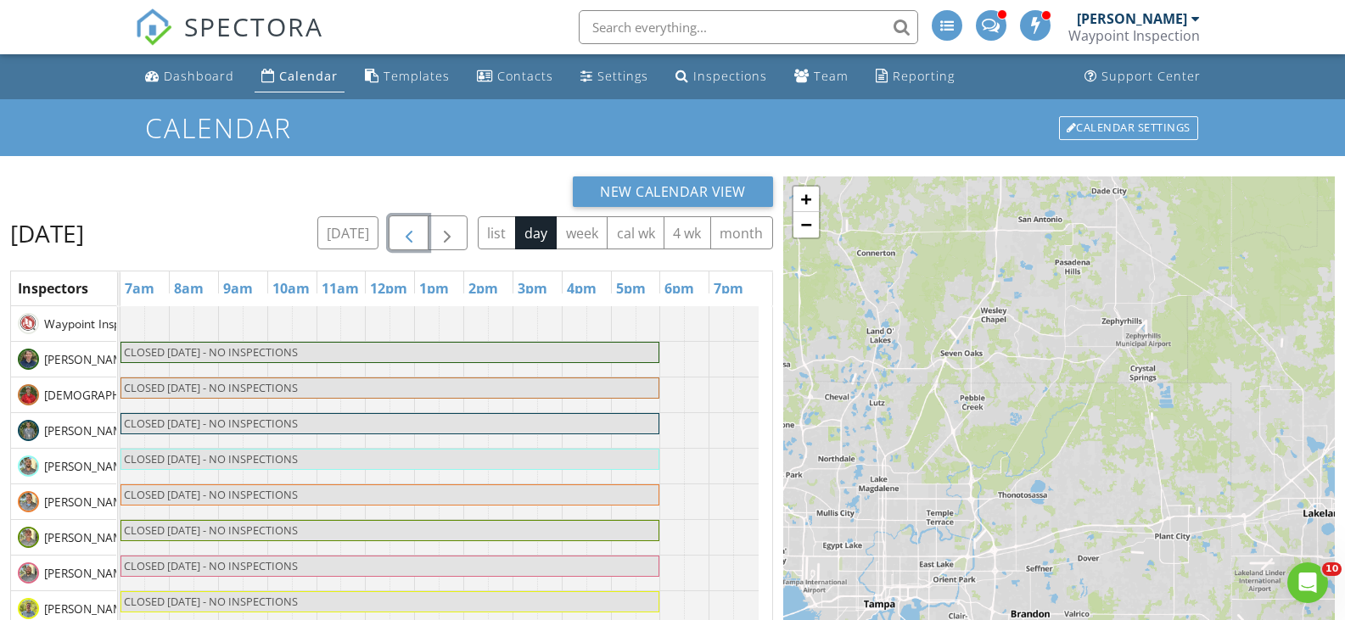
click at [402, 231] on span "button" at bounding box center [409, 233] width 20 height 20
